Goal: Task Accomplishment & Management: Use online tool/utility

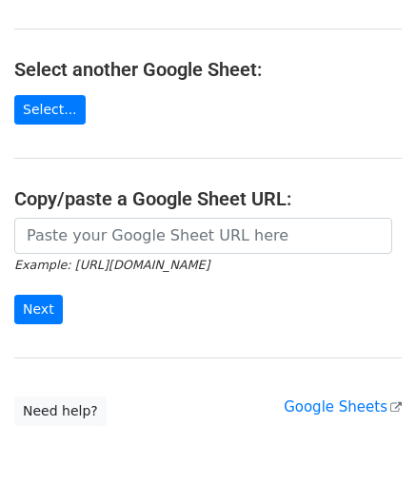
scroll to position [190, 0]
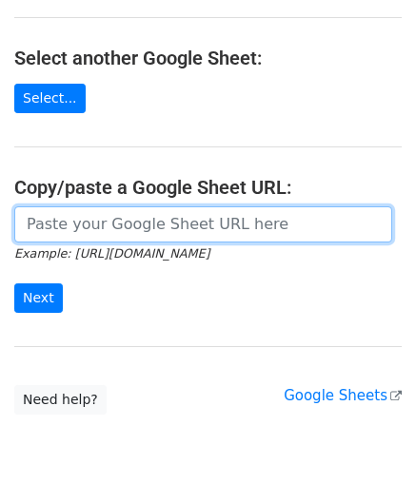
click at [99, 216] on input "url" at bounding box center [203, 225] width 378 height 36
paste input "https://docs.google.com/spreadsheets/d/1WScGdz8KaSXsOtHpsO4LnA-H8s6a4XfhXWbQCAw…"
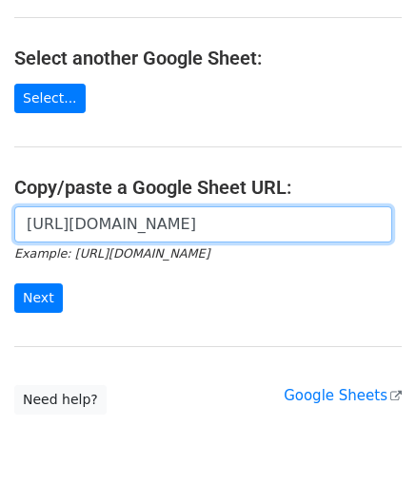
scroll to position [0, 433]
type input "https://docs.google.com/spreadsheets/d/1WScGdz8KaSXsOtHpsO4LnA-H8s6a4XfhXWbQCAw…"
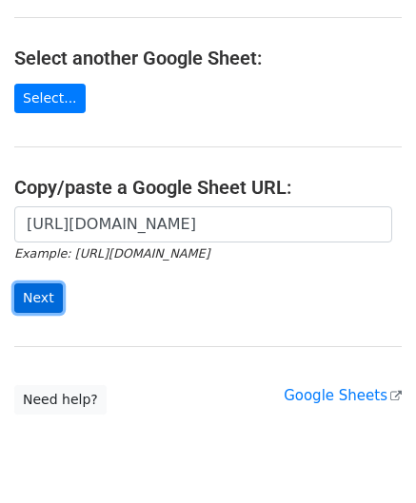
click at [27, 288] on input "Next" at bounding box center [38, 299] width 49 height 30
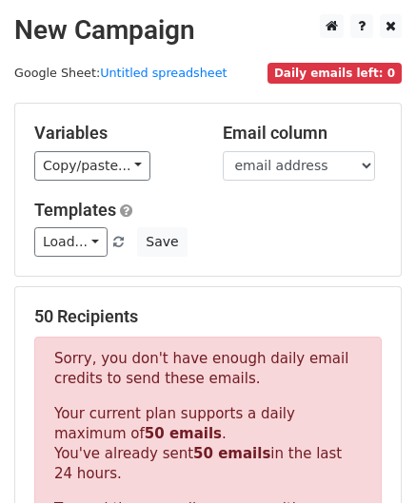
scroll to position [642, 0]
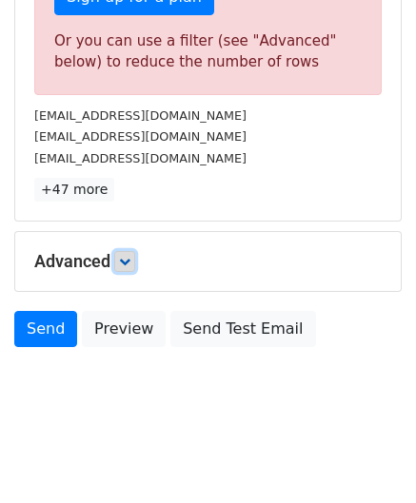
click at [125, 257] on icon at bounding box center [124, 261] width 11 height 11
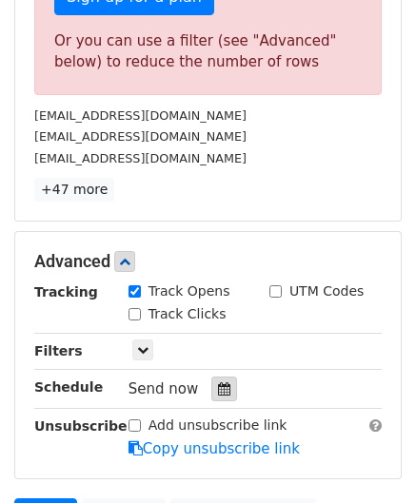
click at [220, 383] on icon at bounding box center [224, 389] width 12 height 13
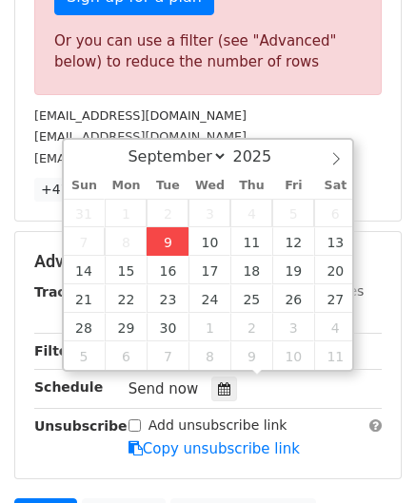
type input "[DATE] 12:00"
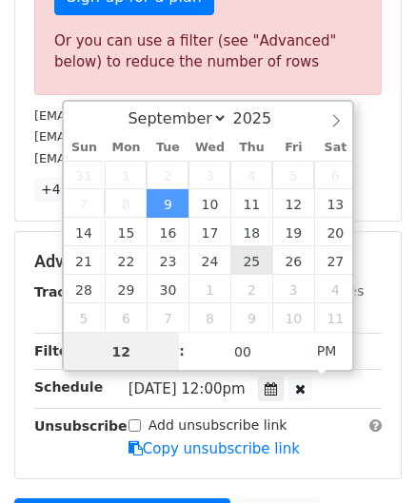
paste input "4"
type input "4"
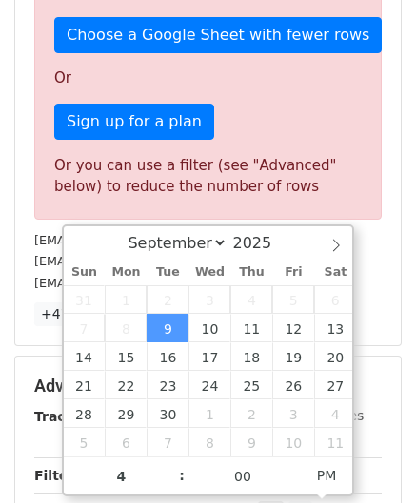
type input "[DATE] 16:00"
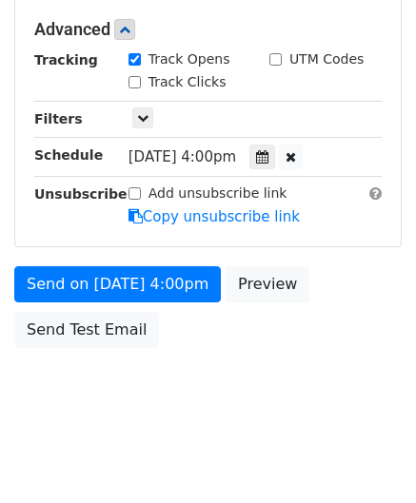
scroll to position [873, 0]
